Goal: Task Accomplishment & Management: Manage account settings

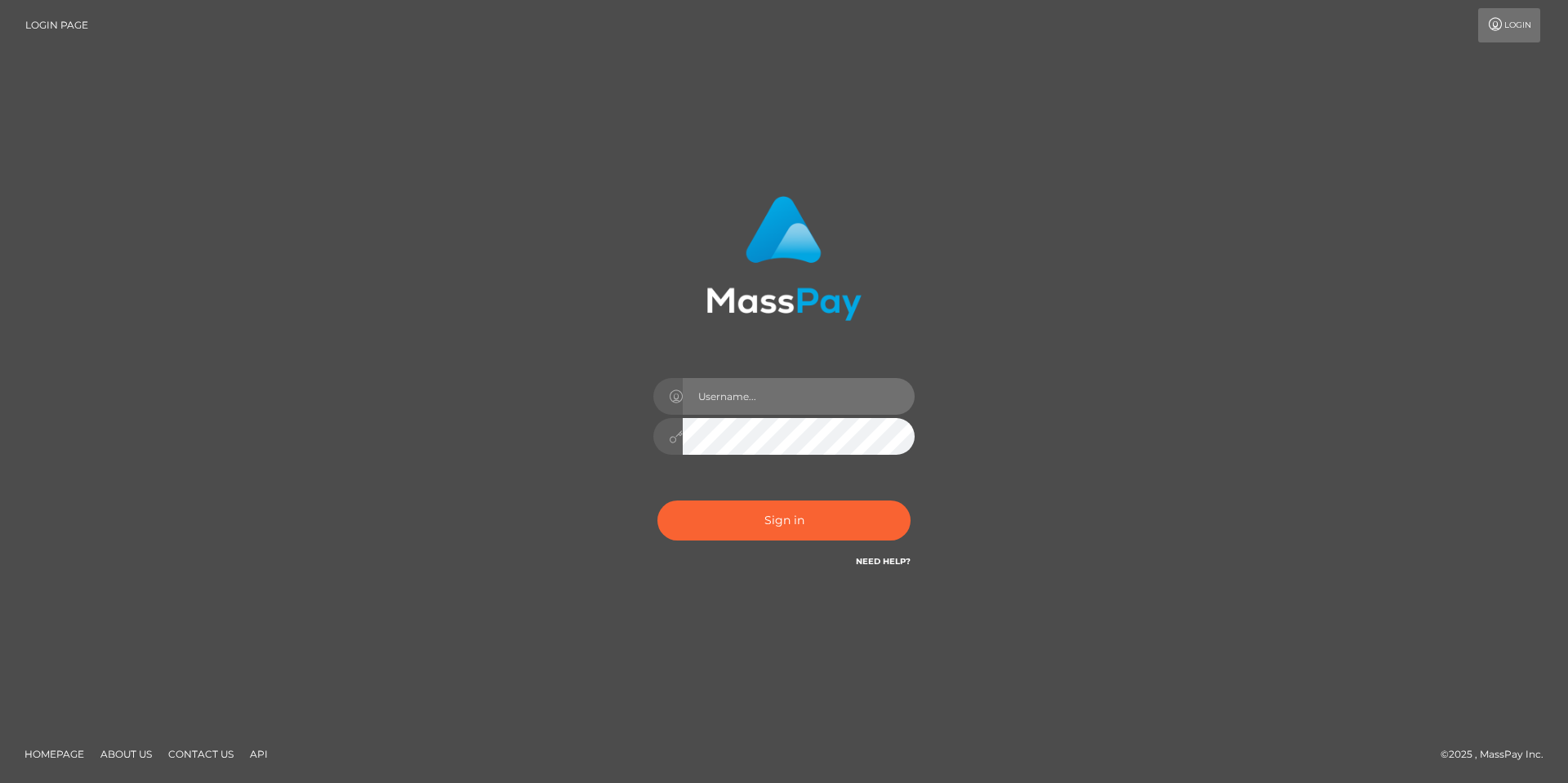
click at [752, 399] on input "text" at bounding box center [799, 396] width 232 height 37
click at [1324, 388] on div "Sign in" at bounding box center [784, 391] width 1568 height 661
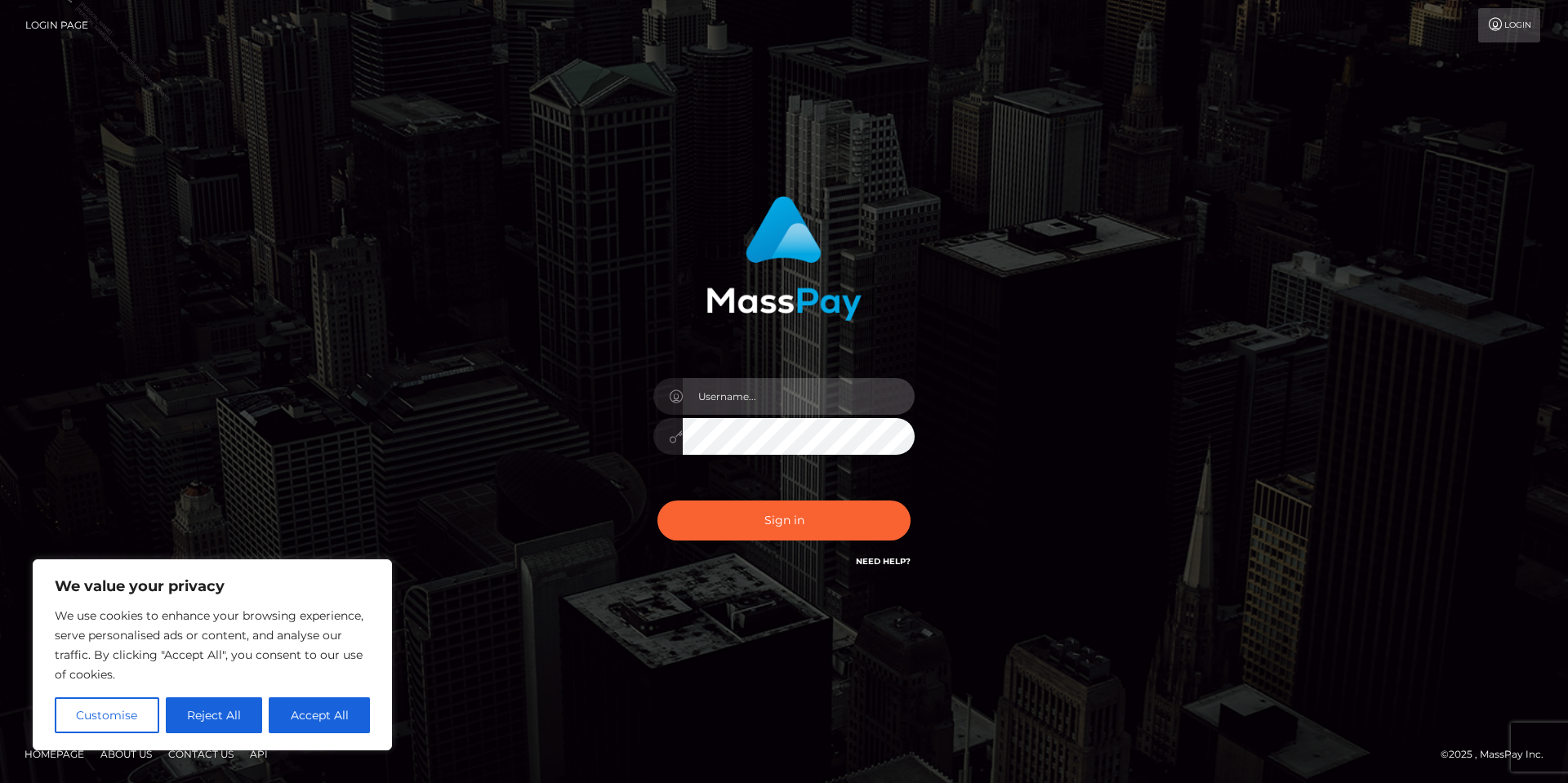
type input "Tania.Silversocial"
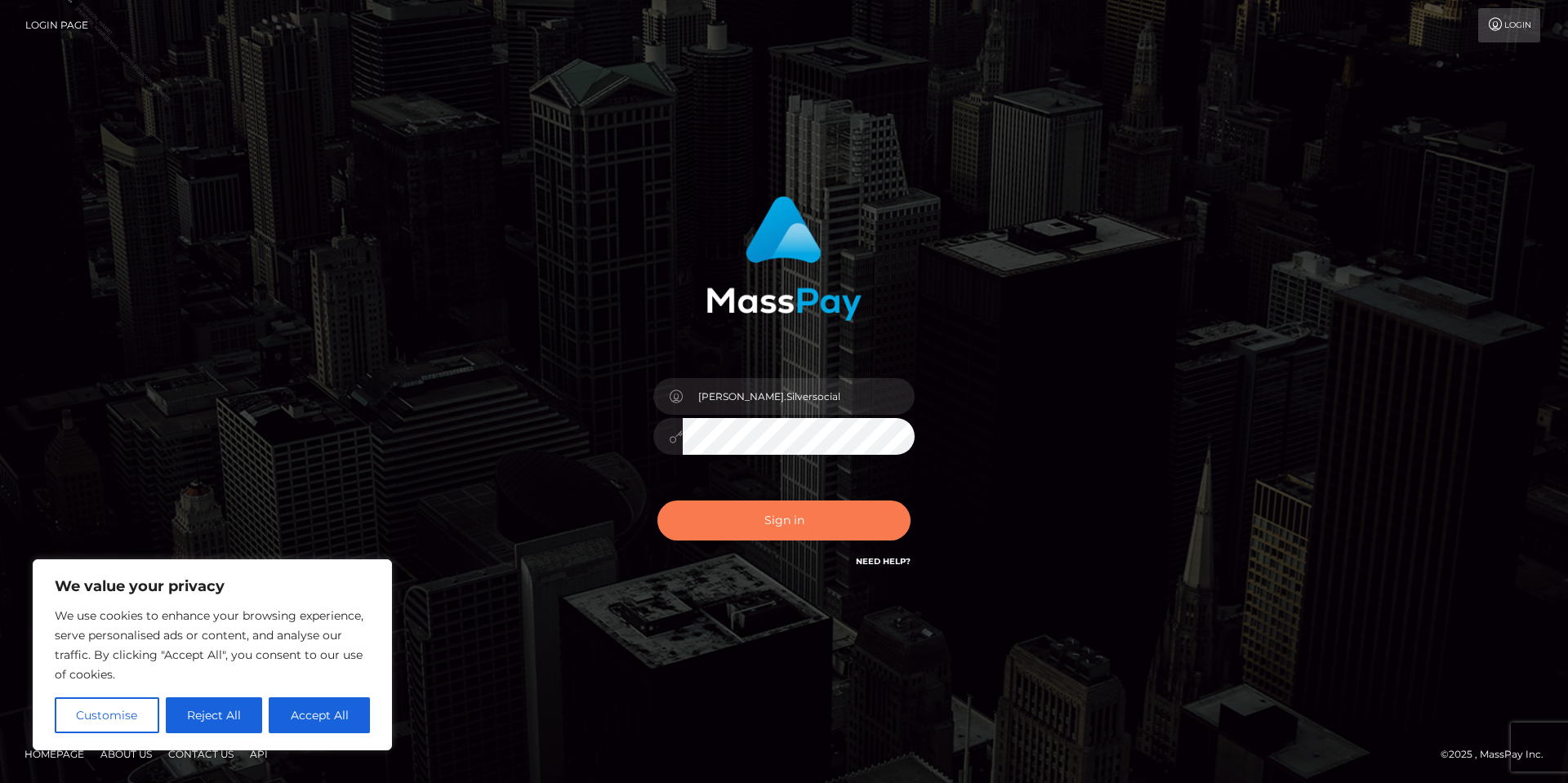
click at [773, 523] on button "Sign in" at bounding box center [784, 520] width 253 height 40
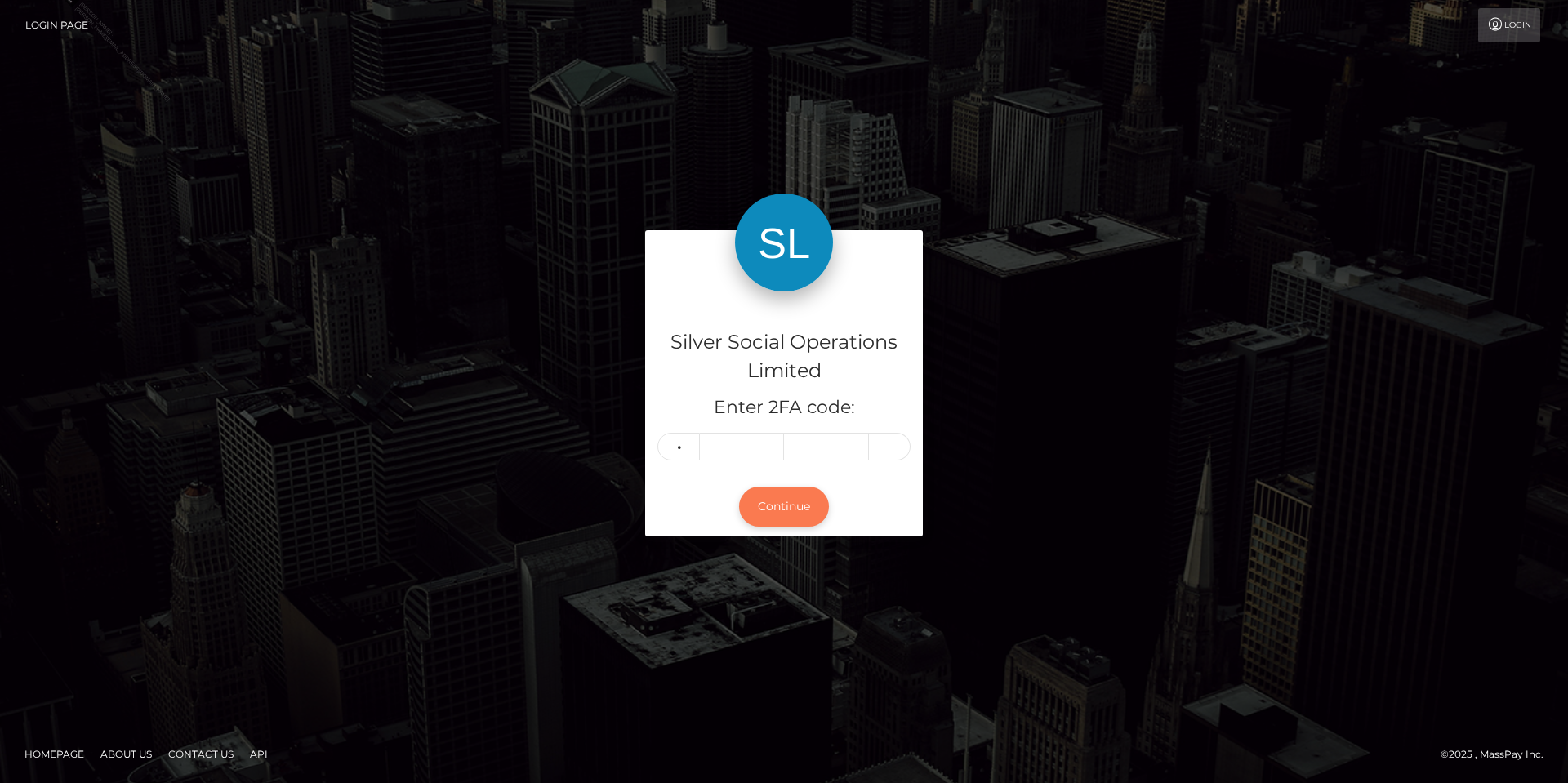
type input "7"
type input "8"
type input "6"
type input "5"
type input "6"
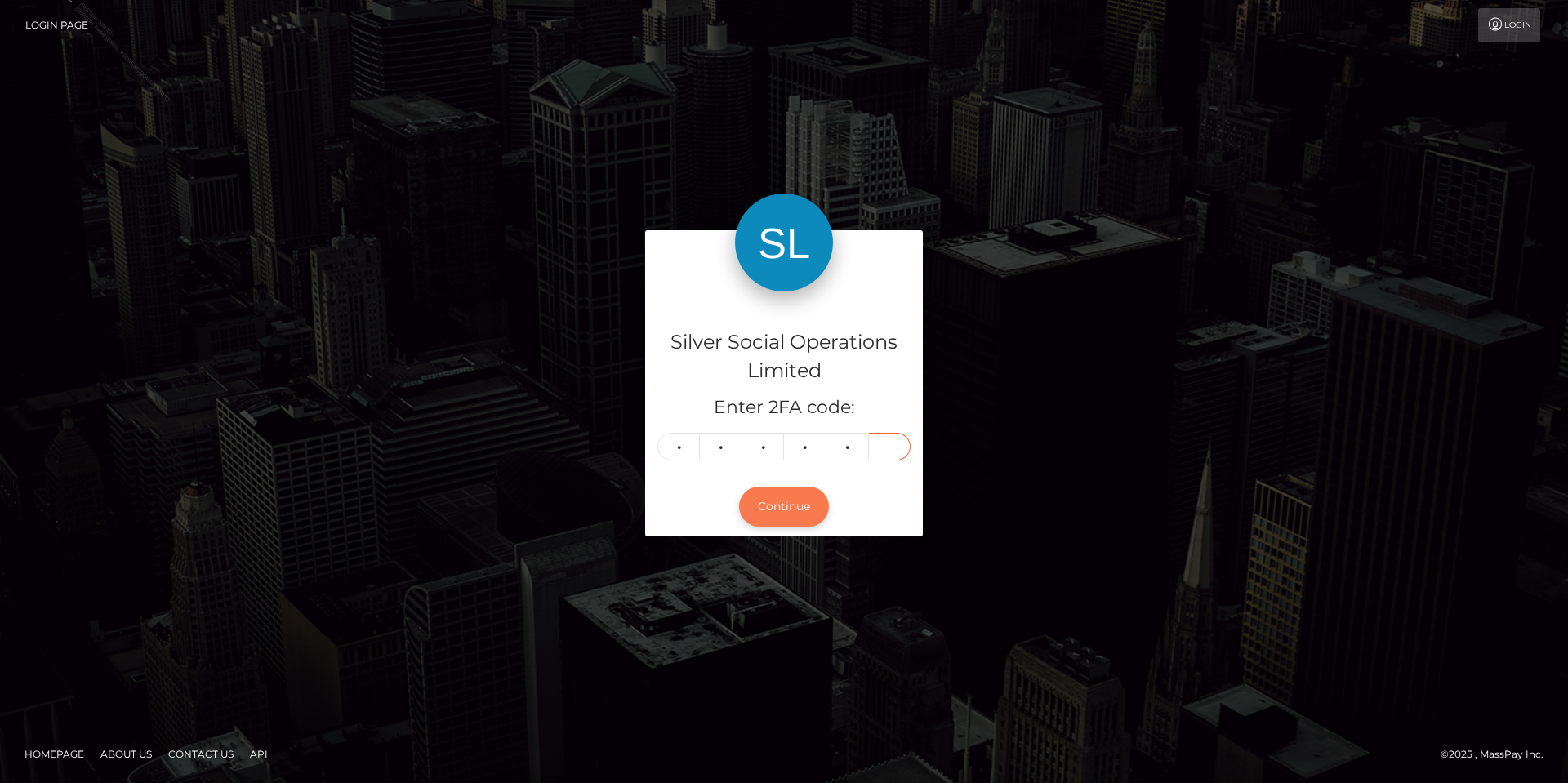
type input "1"
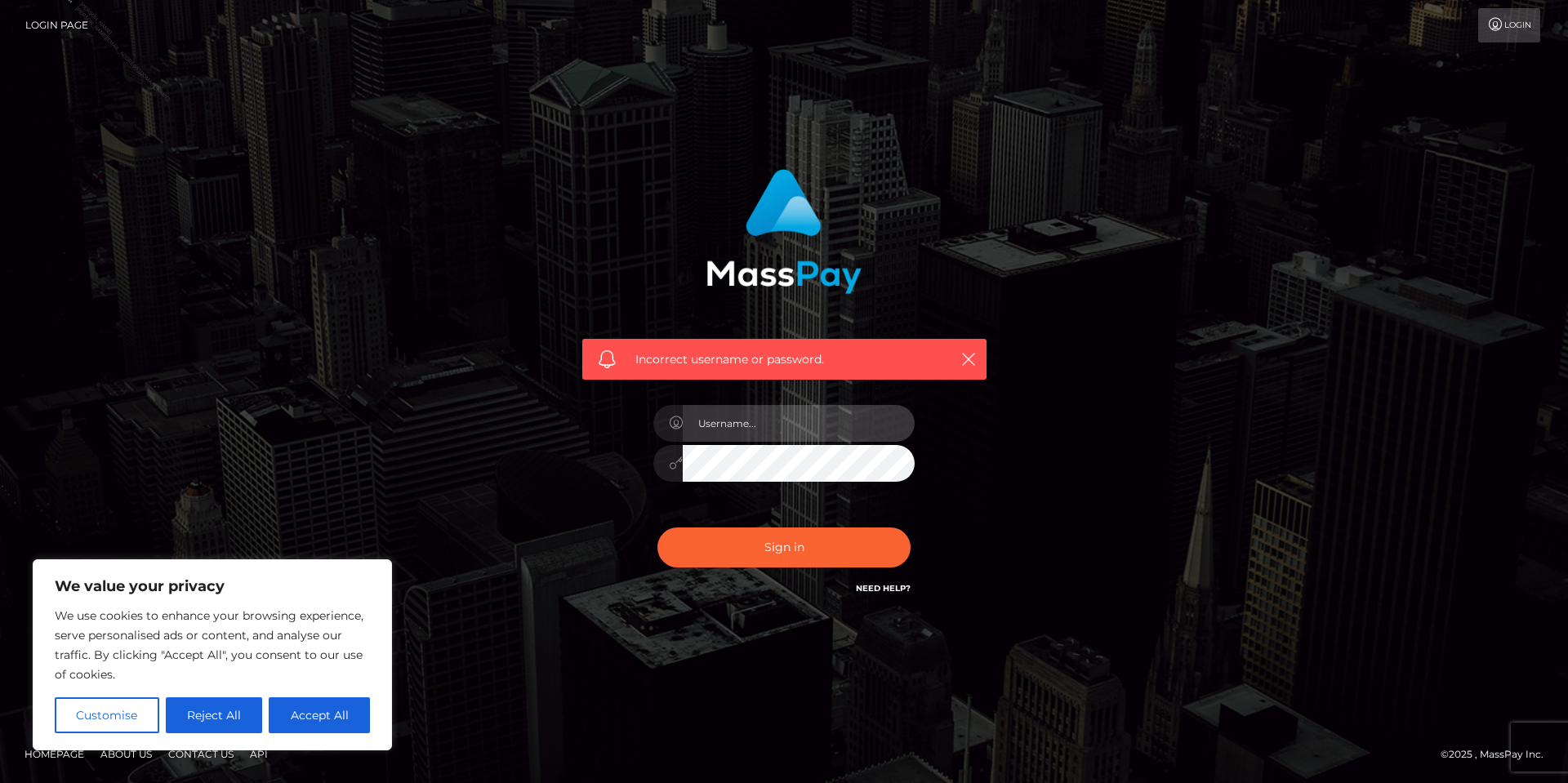
type input "Tania.Silversocial"
drag, startPoint x: 1139, startPoint y: 505, endPoint x: 862, endPoint y: 550, distance: 280.6
click at [1140, 504] on div "Incorrect username or password. Tania.Silversocial" at bounding box center [784, 391] width 931 height 469
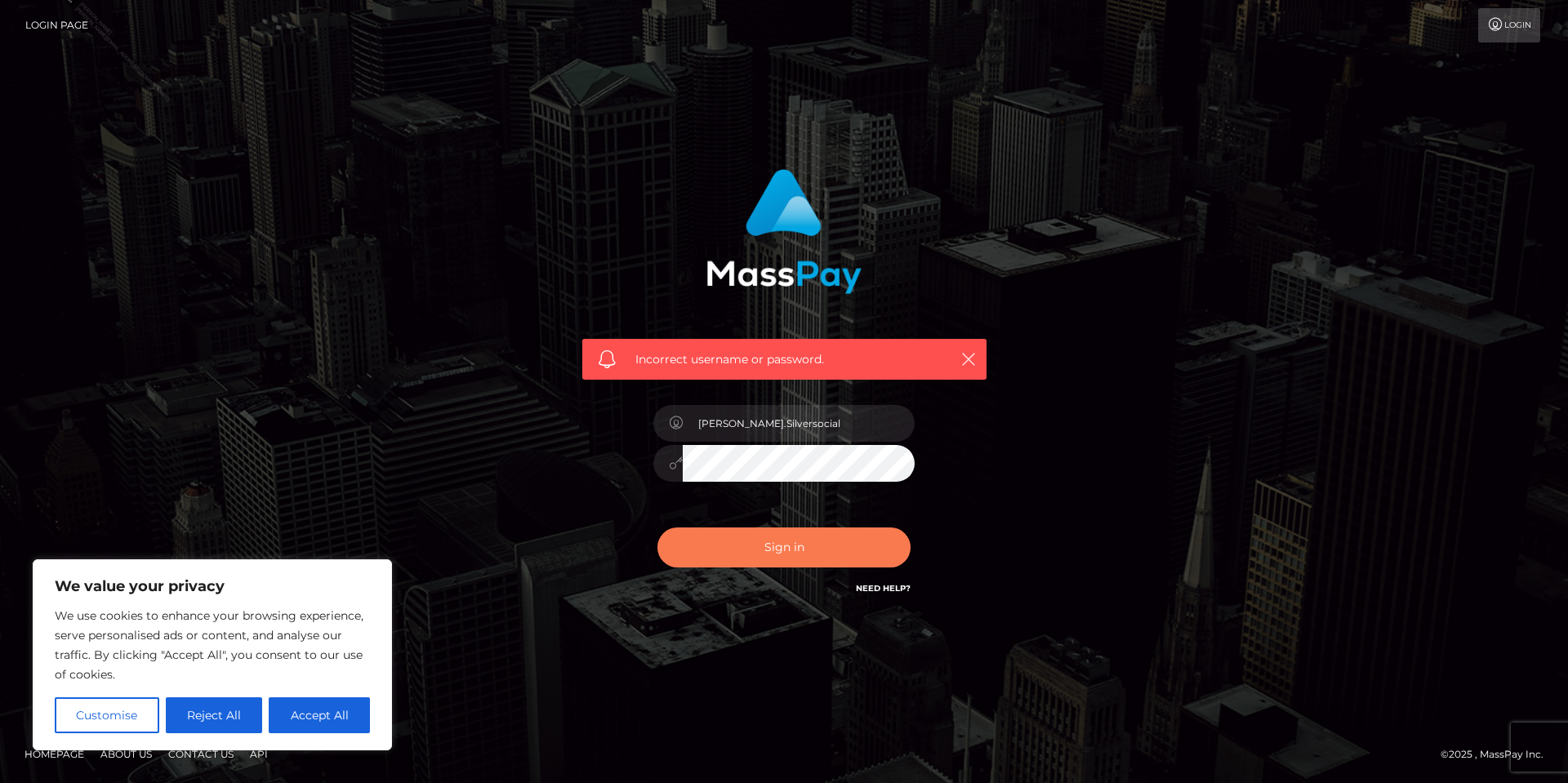
click at [793, 562] on button "Sign in" at bounding box center [784, 547] width 253 height 40
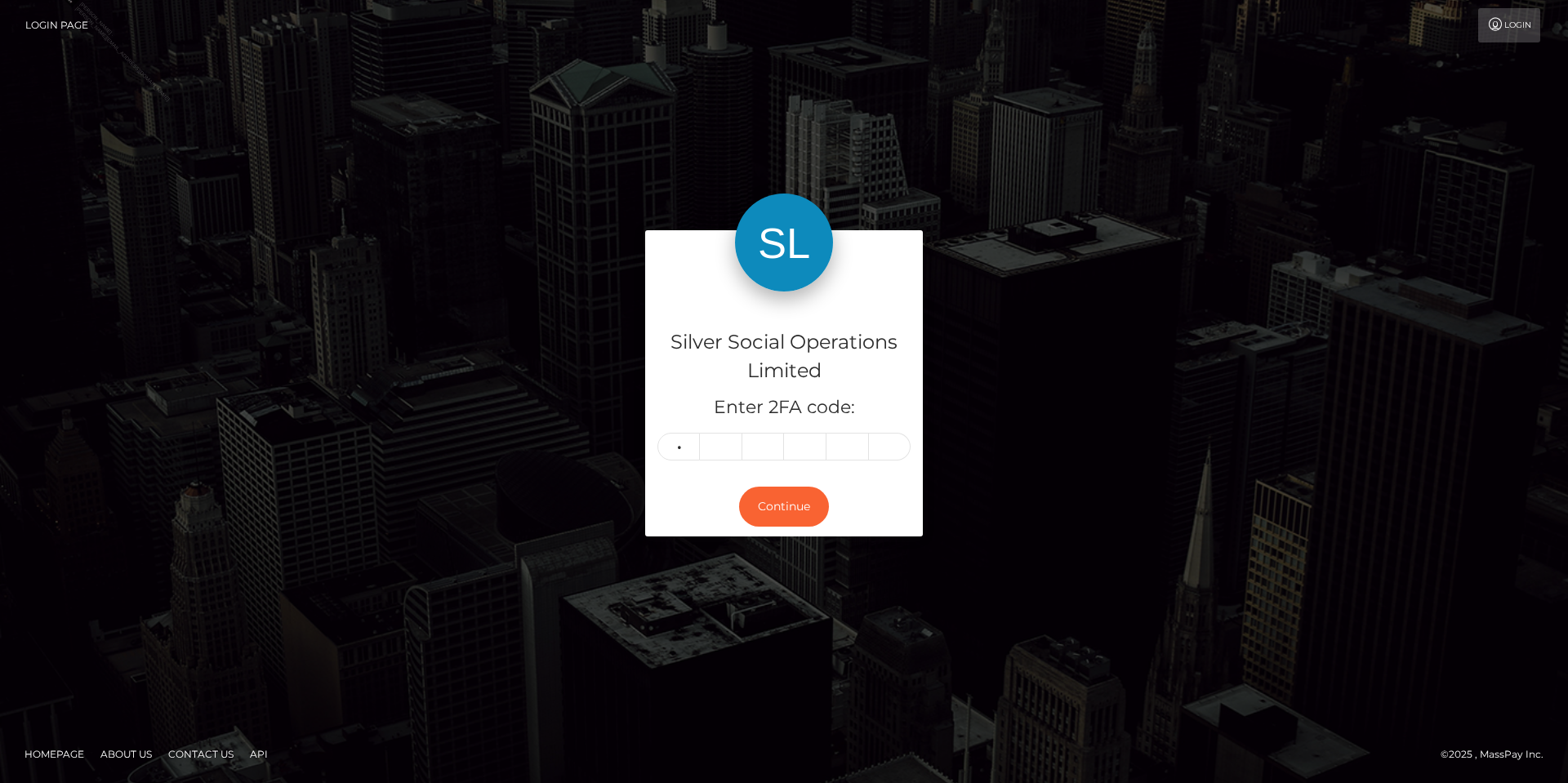
type input "6"
type input "9"
type input "2"
type input "8"
type input "4"
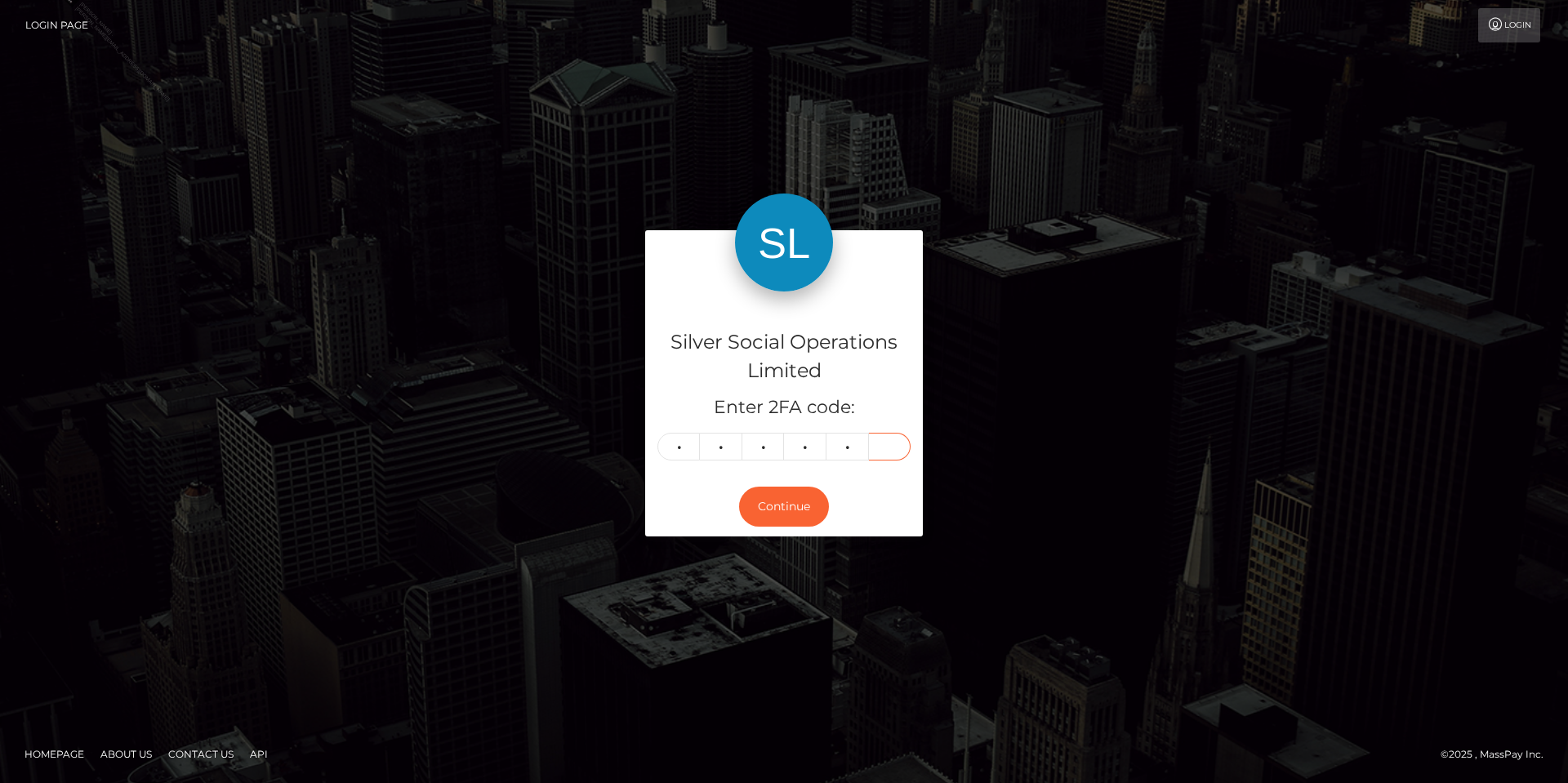
type input "9"
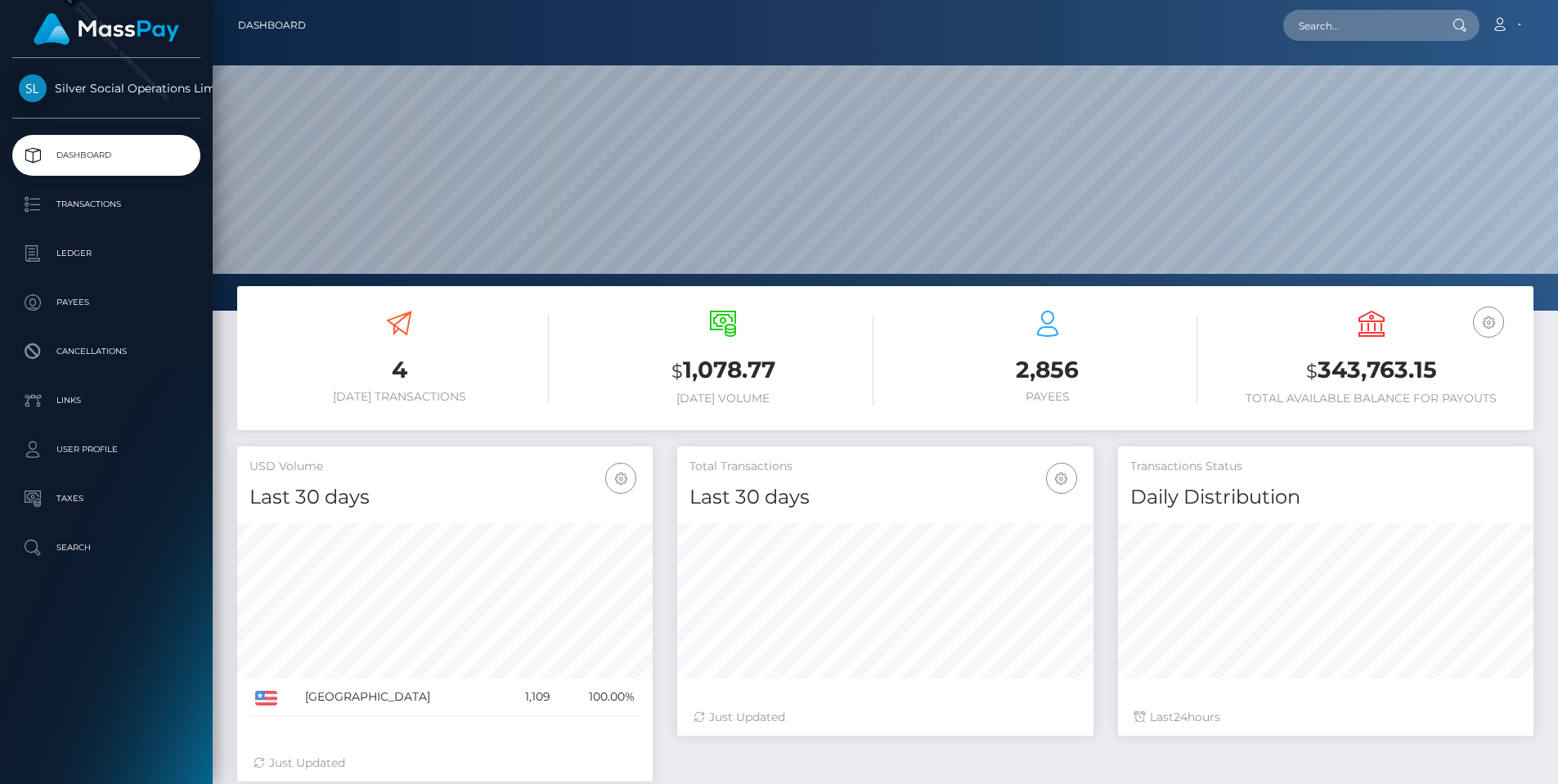
scroll to position [291, 416]
drag, startPoint x: 1448, startPoint y: 365, endPoint x: 1318, endPoint y: 368, distance: 130.0
click at [1318, 368] on h3 "$ 343,763.15" at bounding box center [1371, 371] width 299 height 34
copy h3 "343,763.15"
